Goal: Find specific page/section: Find specific page/section

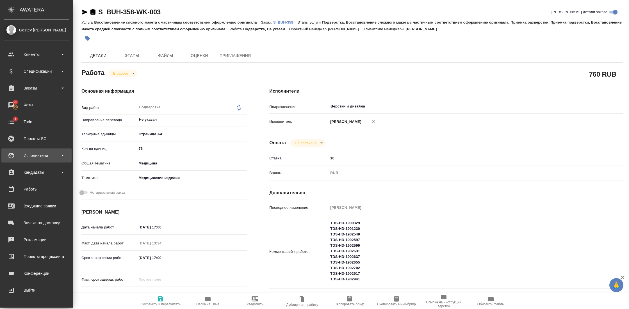
click at [46, 152] on div "Исполнители" at bounding box center [36, 155] width 65 height 8
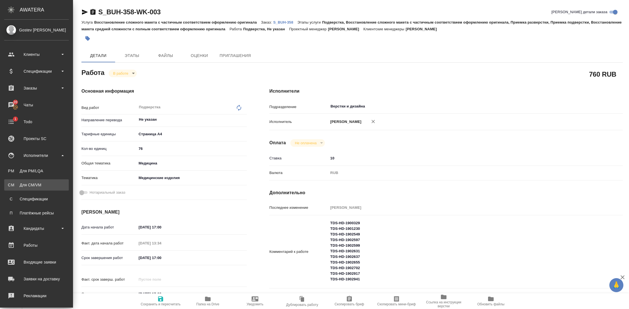
click at [32, 184] on div "Для CM/VM" at bounding box center [36, 185] width 59 height 6
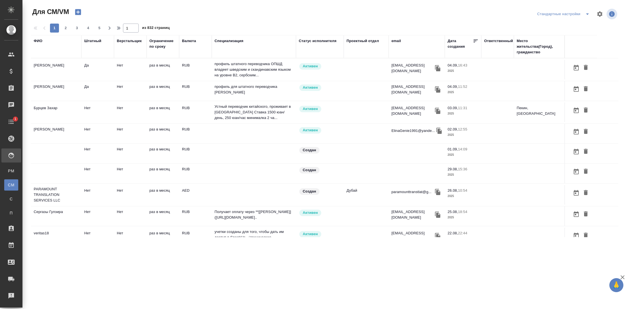
click at [39, 42] on div "ФИО" at bounding box center [38, 41] width 9 height 6
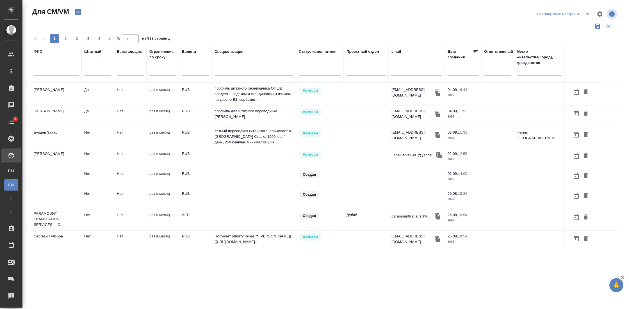
click at [46, 72] on input "text" at bounding box center [56, 71] width 45 height 7
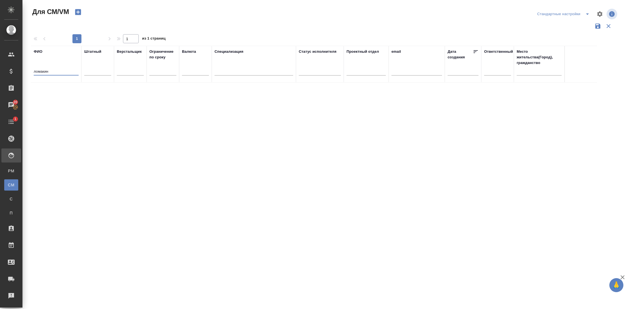
type input "ломакин"
click at [611, 24] on icon "button" at bounding box center [608, 26] width 7 height 7
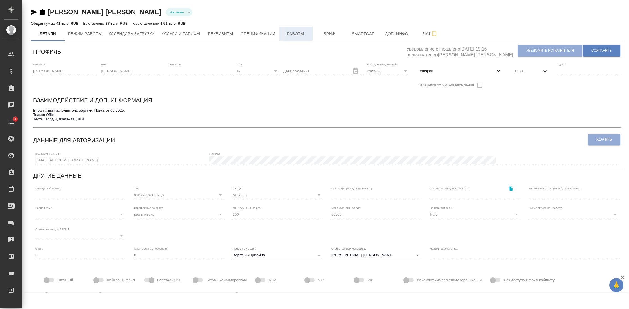
click at [306, 32] on span "Работы" at bounding box center [295, 33] width 27 height 7
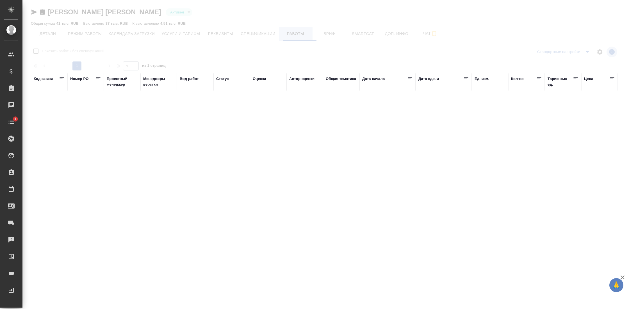
checkbox input "false"
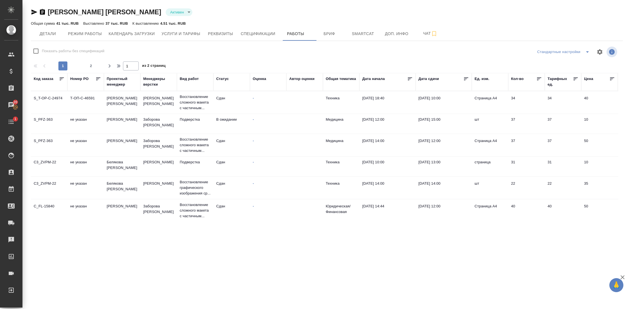
click at [466, 77] on icon at bounding box center [466, 79] width 6 height 6
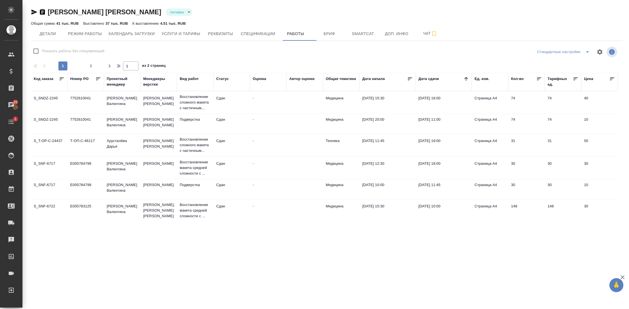
click at [466, 77] on icon at bounding box center [466, 79] width 6 height 6
